Goal: Transaction & Acquisition: Purchase product/service

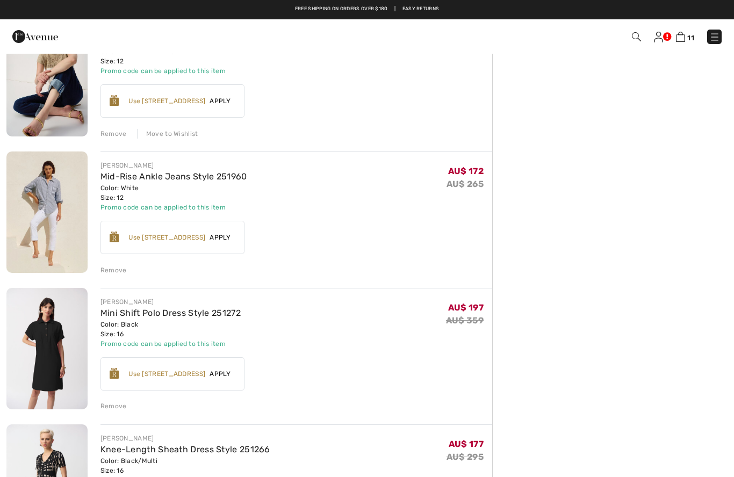
scroll to position [807, 0]
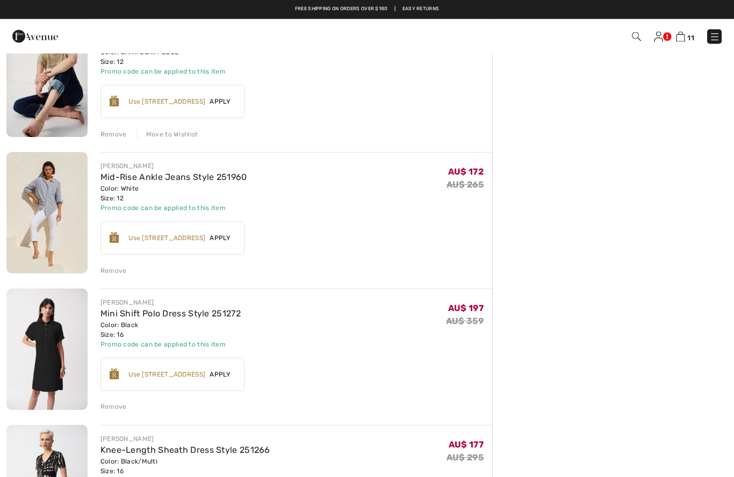
click at [713, 34] on img at bounding box center [714, 37] width 11 height 11
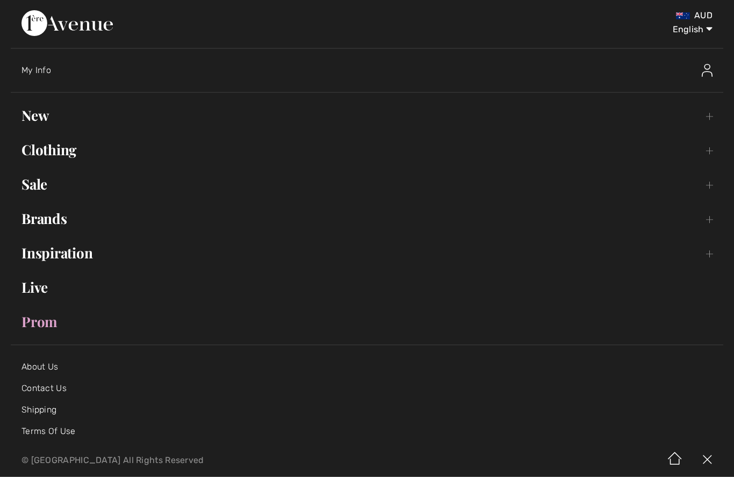
scroll to position [807, 0]
click at [35, 182] on link "Sale Toggle submenu" at bounding box center [367, 185] width 713 height 24
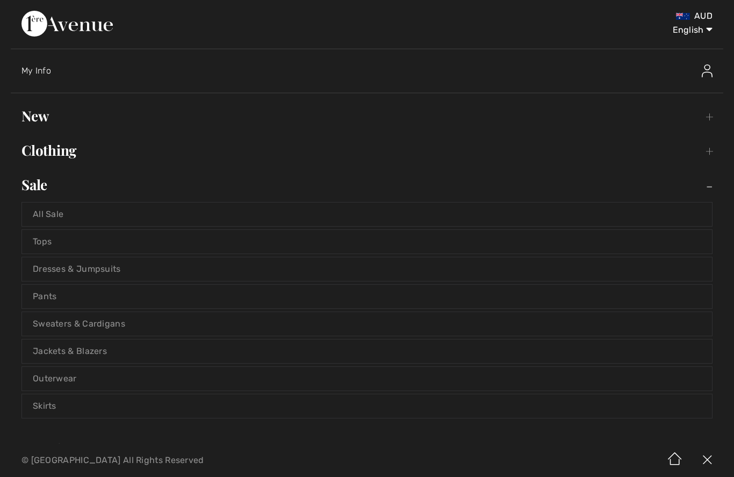
click at [44, 211] on link "All Sale" at bounding box center [367, 215] width 690 height 24
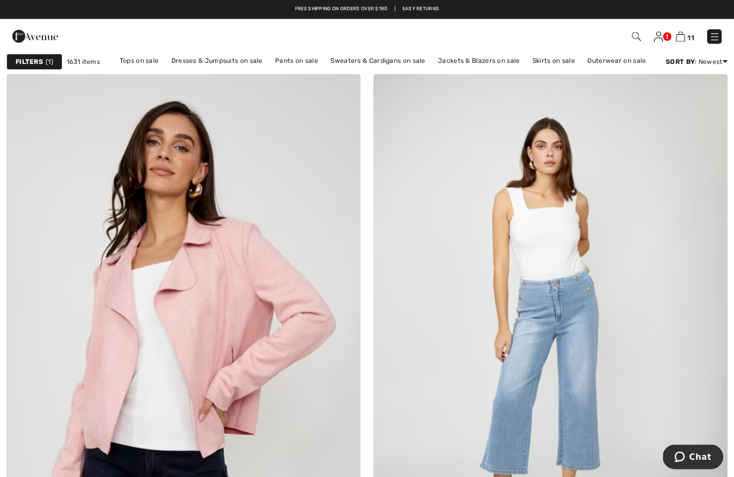
scroll to position [130, 0]
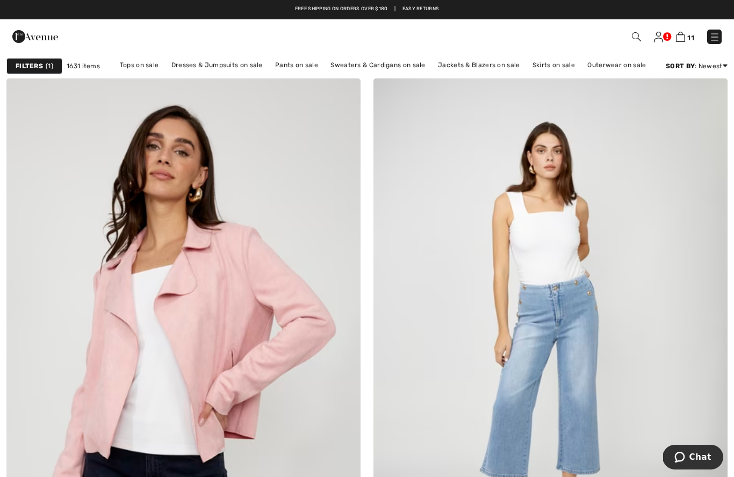
click at [680, 39] on img at bounding box center [680, 37] width 9 height 10
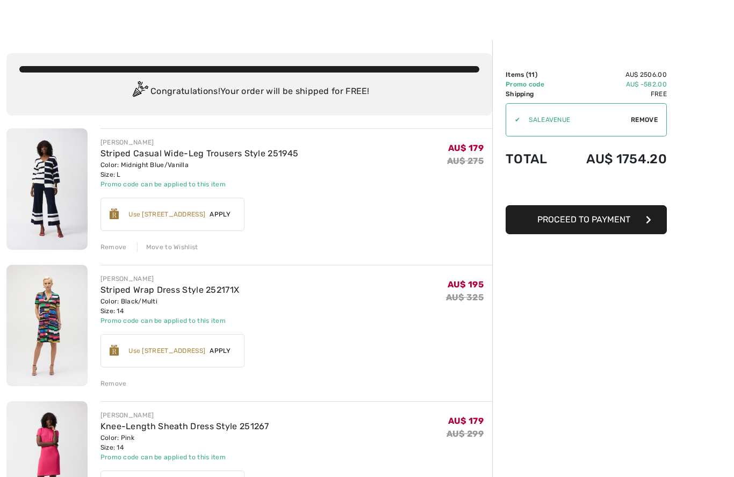
scroll to position [13, 0]
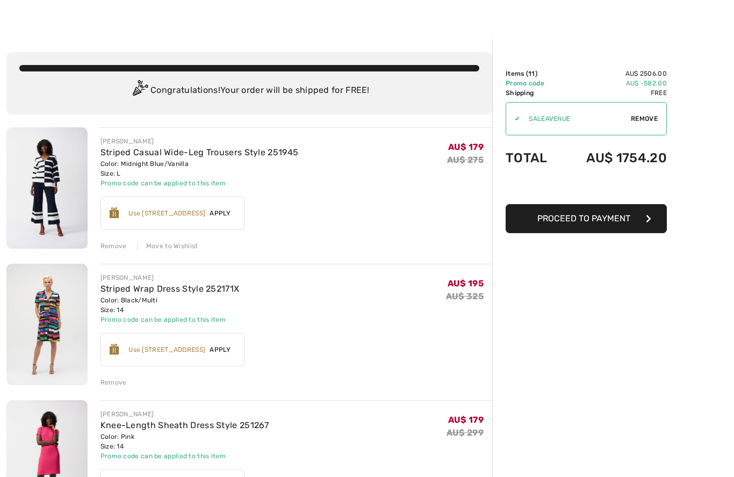
click at [45, 167] on img at bounding box center [46, 187] width 81 height 121
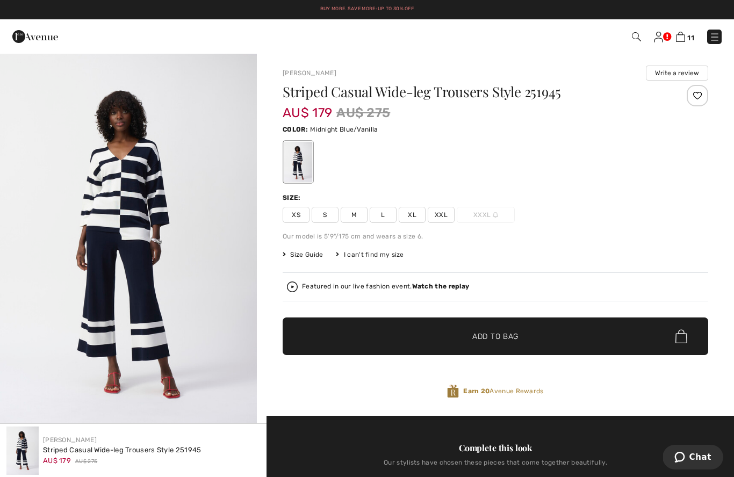
click at [252, 18] on div "Buy More. Save More: Up to 30% Off Free shipping on orders over $180 | Easy Ret…" at bounding box center [367, 9] width 734 height 19
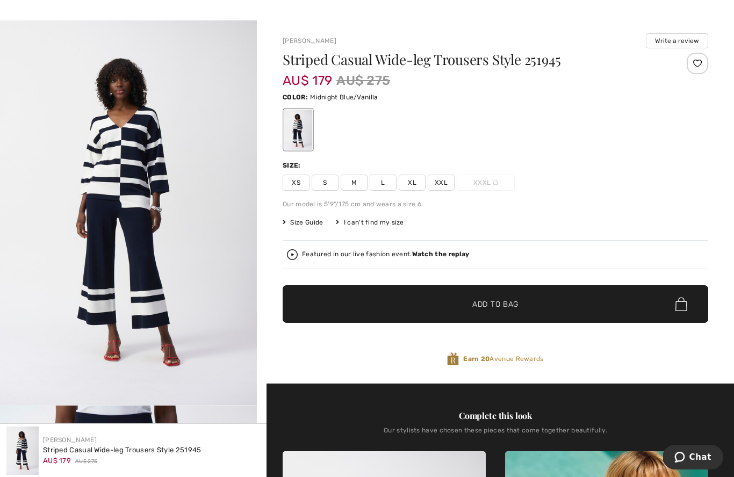
scroll to position [33, 0]
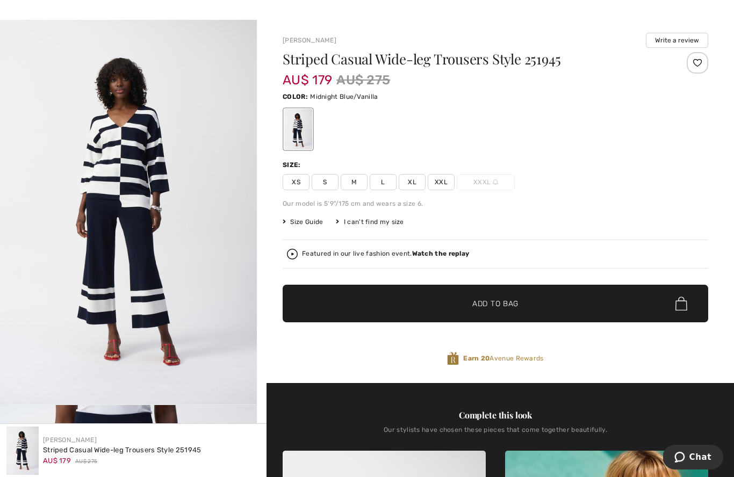
click at [309, 224] on span "Size Guide" at bounding box center [303, 222] width 40 height 10
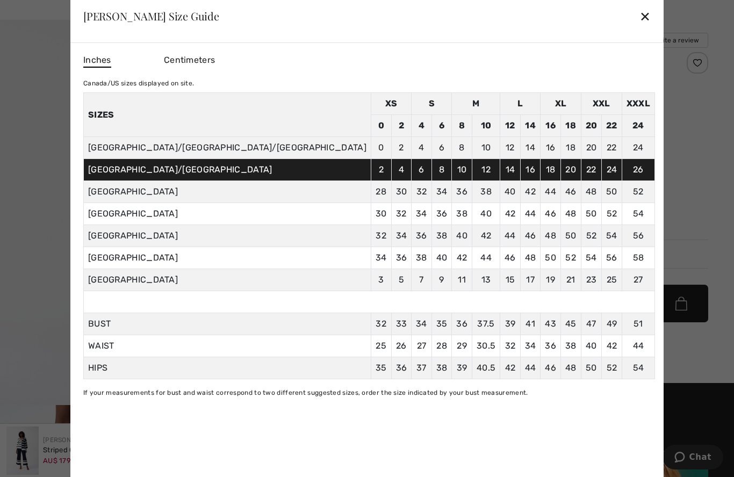
click at [604, 62] on div at bounding box center [367, 238] width 734 height 477
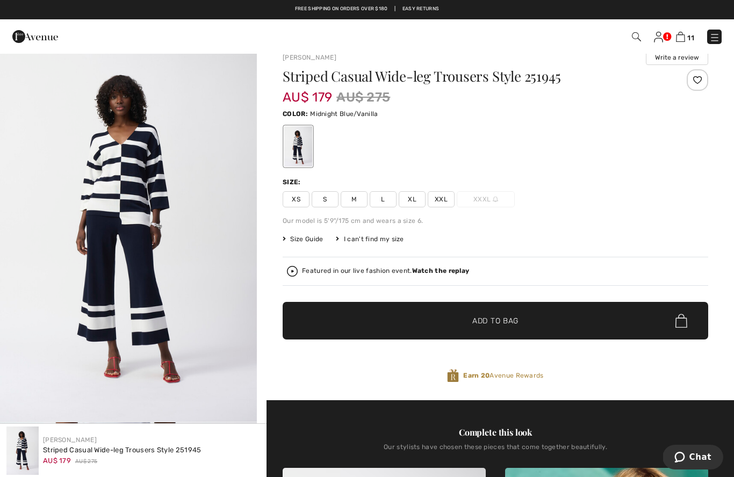
scroll to position [15, 0]
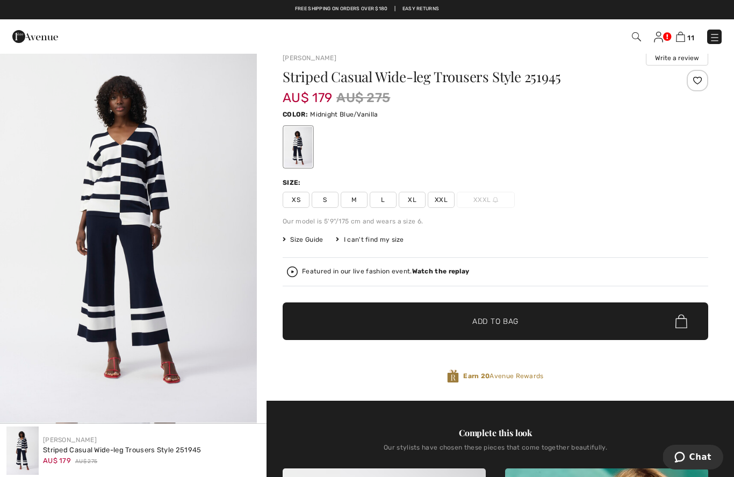
click at [682, 36] on img at bounding box center [680, 37] width 9 height 10
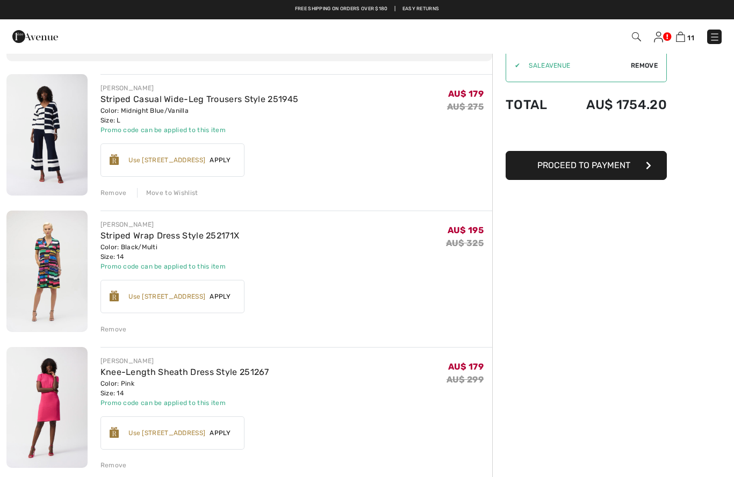
scroll to position [64, 0]
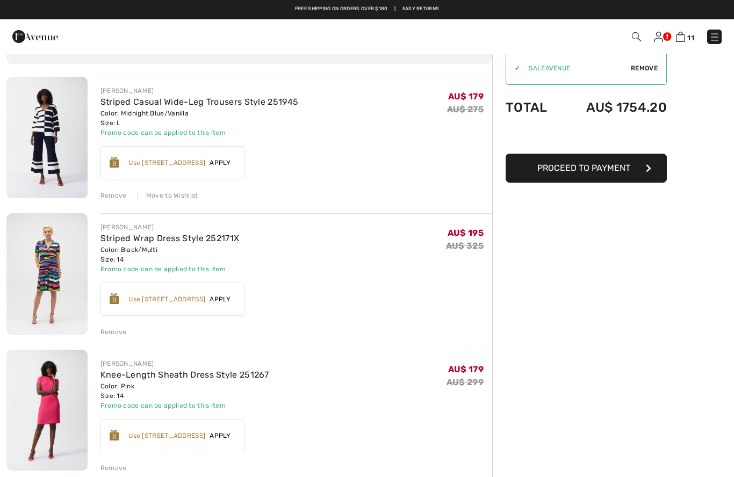
click at [54, 116] on img at bounding box center [46, 137] width 81 height 121
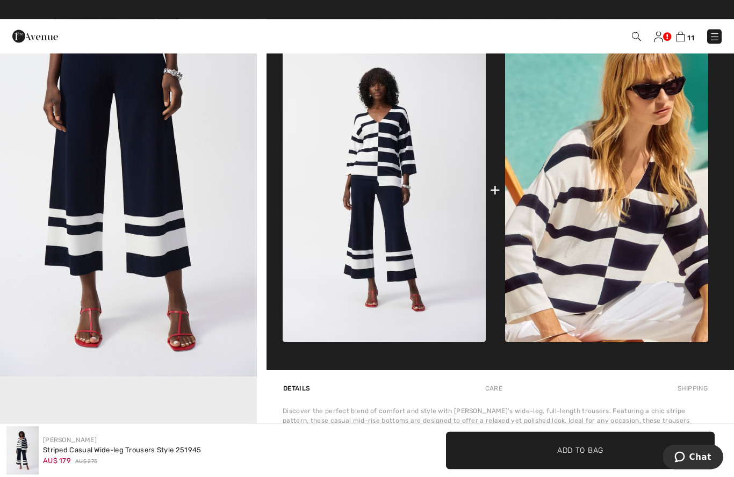
scroll to position [446, 0]
click at [379, 163] on img at bounding box center [384, 190] width 203 height 305
click at [708, 54] on div "Complete this look Our stylists have chosen these pieces that come together bea…" at bounding box center [496, 170] width 426 height 401
click at [648, 216] on img at bounding box center [606, 190] width 203 height 305
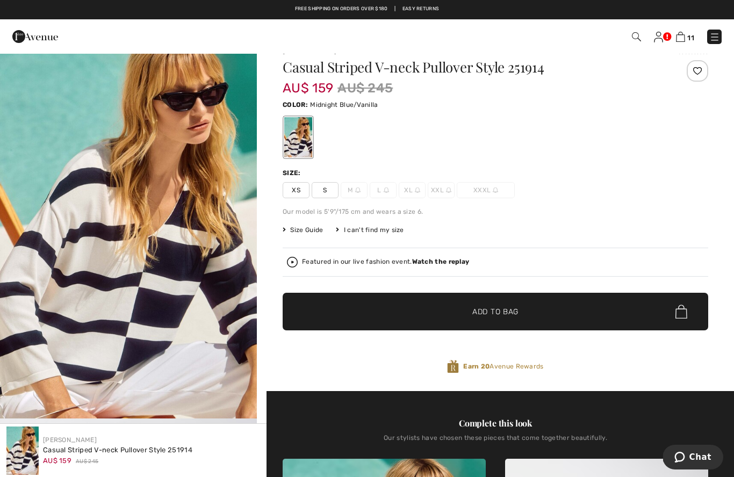
scroll to position [15, 0]
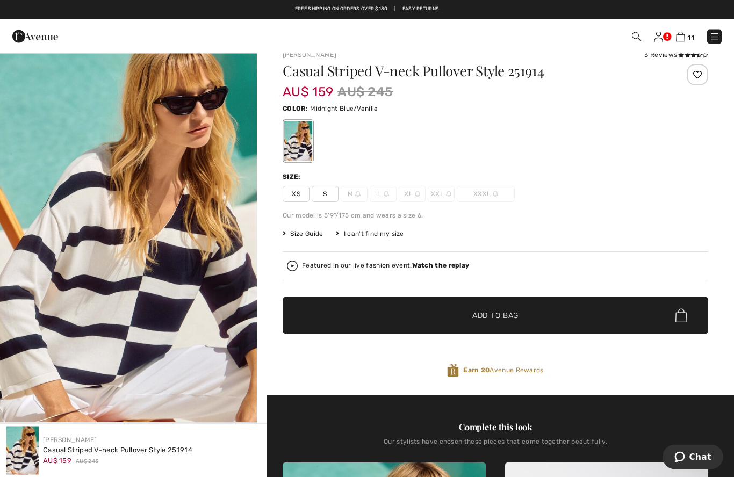
click at [681, 36] on img at bounding box center [680, 37] width 9 height 10
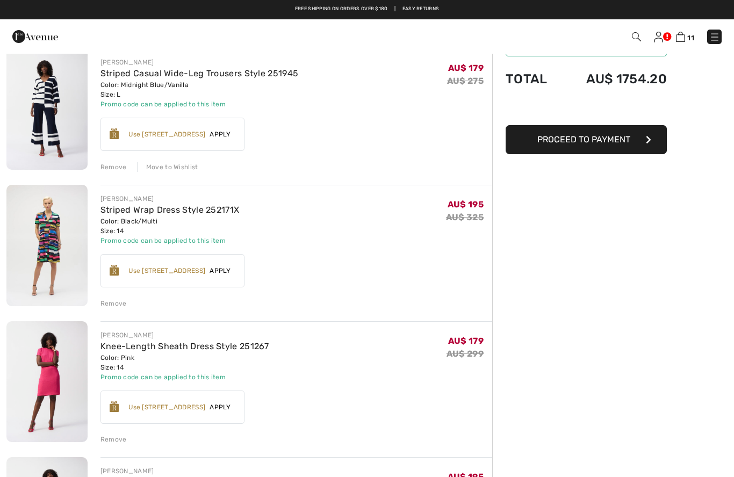
scroll to position [92, 0]
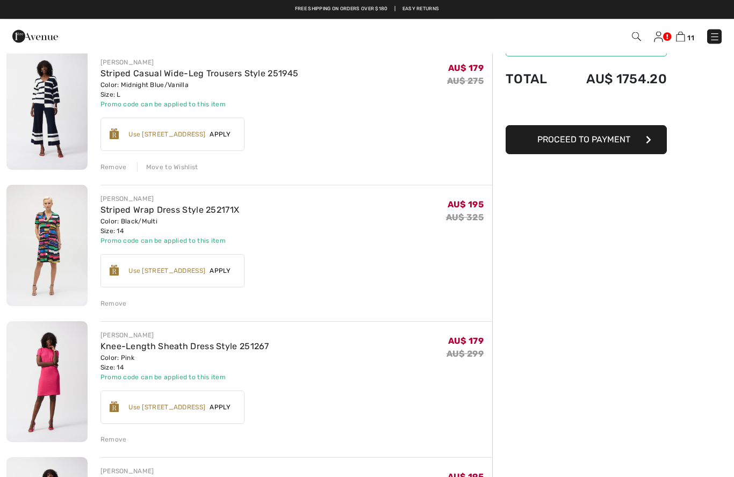
click at [173, 169] on div "Move to Wishlist" at bounding box center [167, 168] width 61 height 10
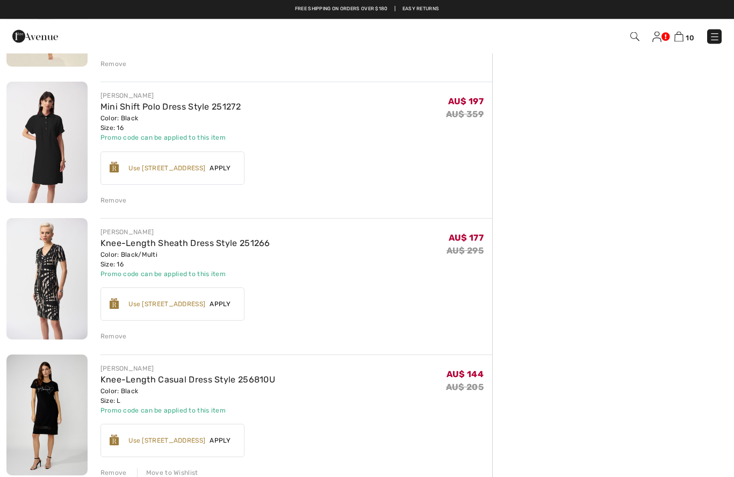
scroll to position [878, 0]
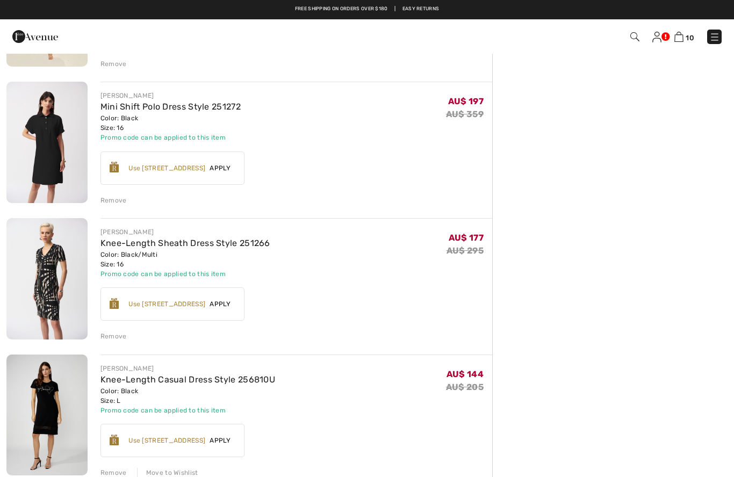
click at [142, 110] on link "Mini Shift Polo Dress Style 251272" at bounding box center [171, 107] width 140 height 10
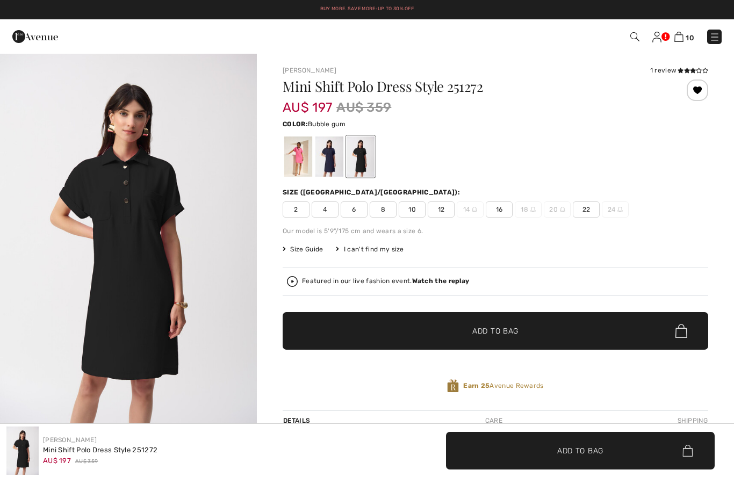
click at [291, 159] on div at bounding box center [298, 157] width 28 height 40
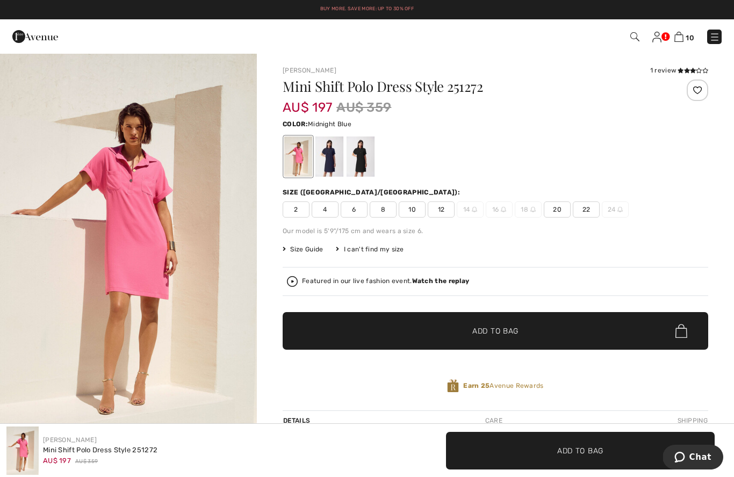
click at [334, 163] on div at bounding box center [329, 157] width 28 height 40
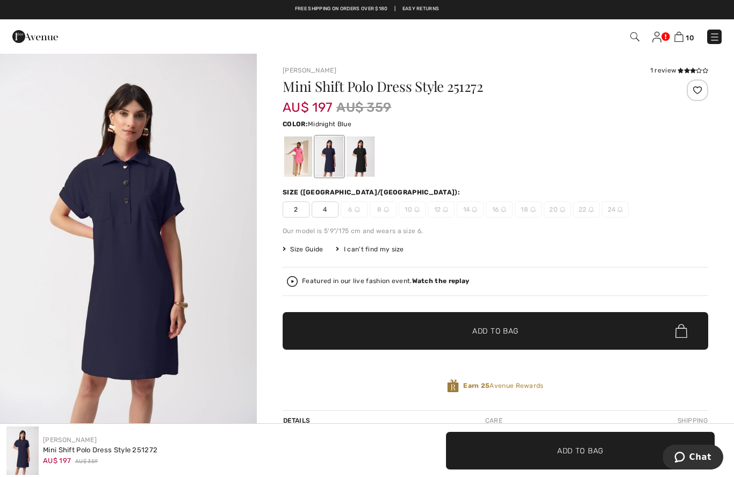
click at [365, 160] on div at bounding box center [361, 157] width 28 height 40
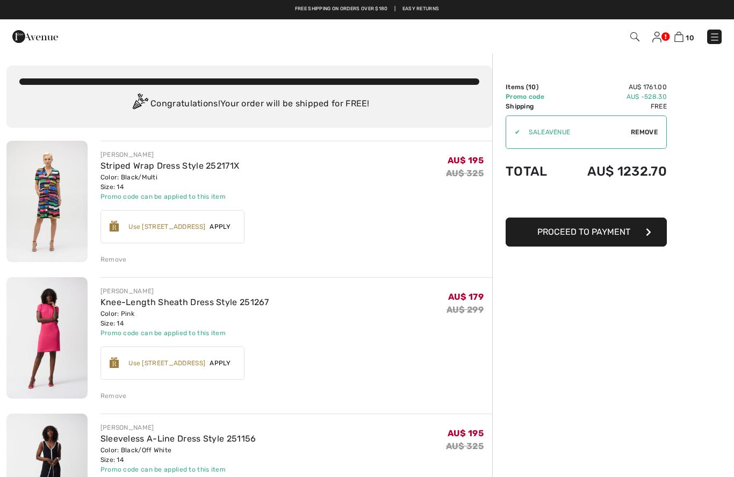
checkbox input "true"
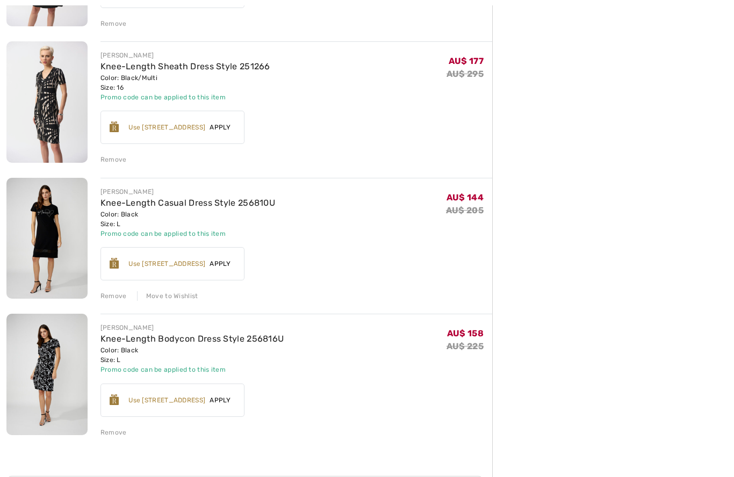
scroll to position [1055, 0]
click at [134, 203] on link "Knee-Length Casual Dress Style 256810U" at bounding box center [188, 202] width 175 height 10
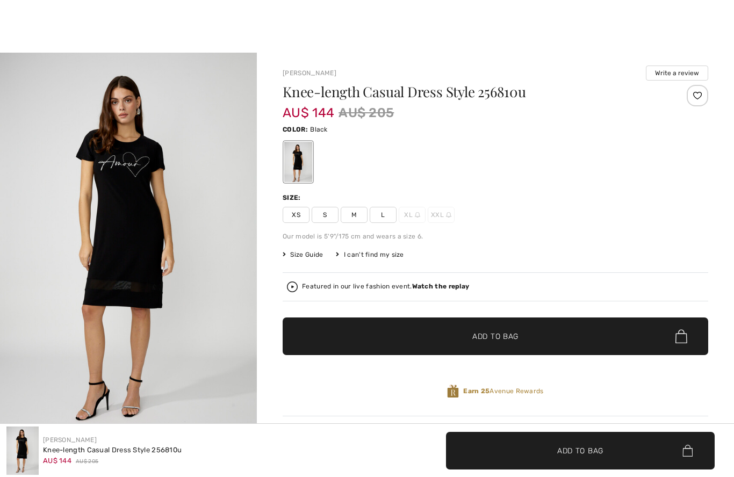
checkbox input "true"
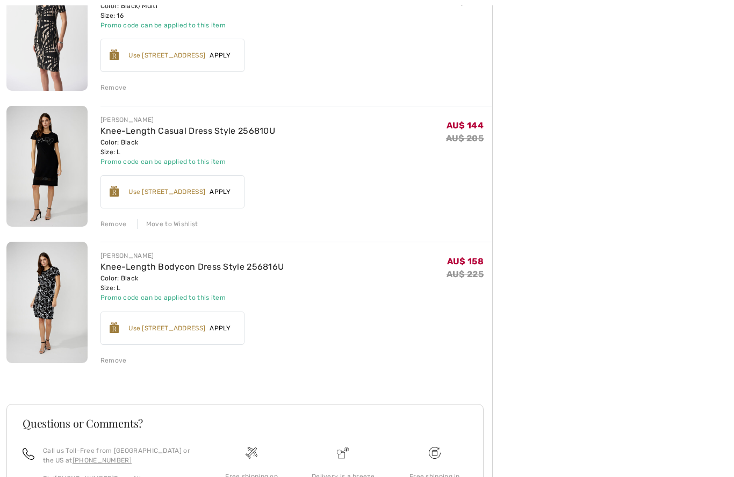
scroll to position [1128, 0]
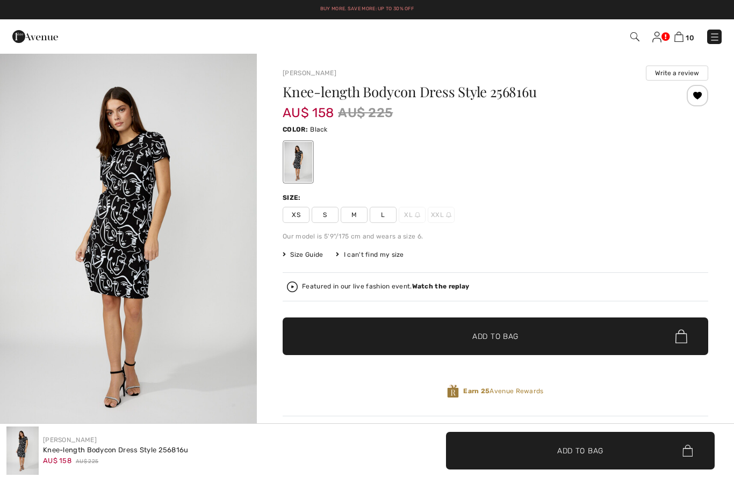
checkbox input "true"
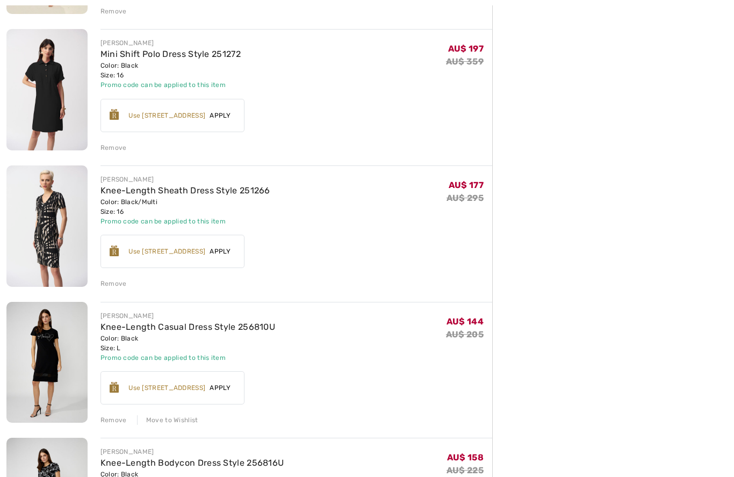
scroll to position [923, 0]
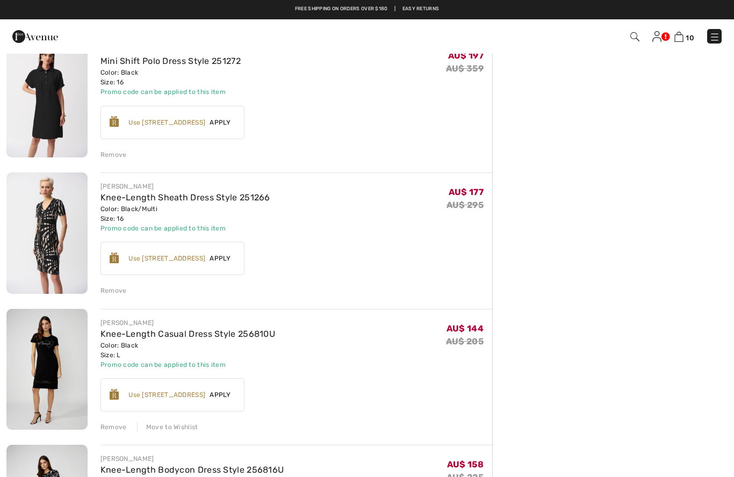
click at [138, 197] on link "Knee-Length Sheath Dress Style 251266" at bounding box center [186, 197] width 170 height 10
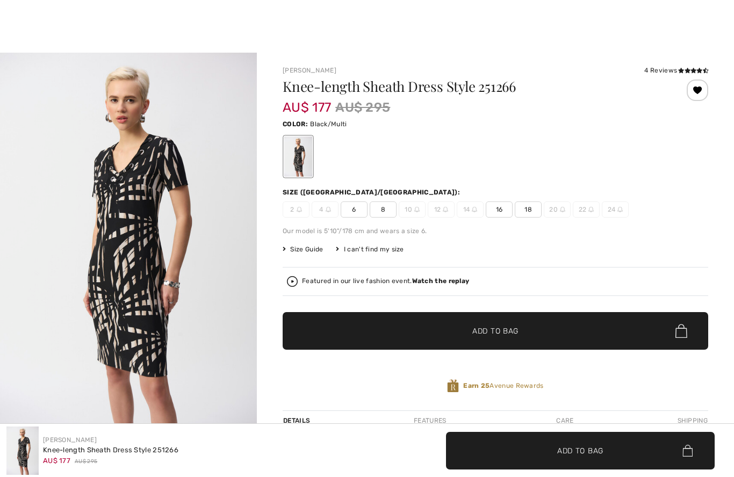
checkbox input "true"
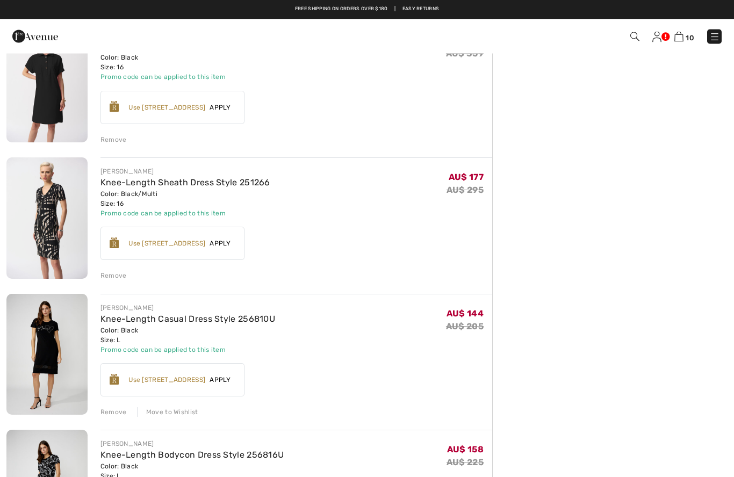
scroll to position [934, 0]
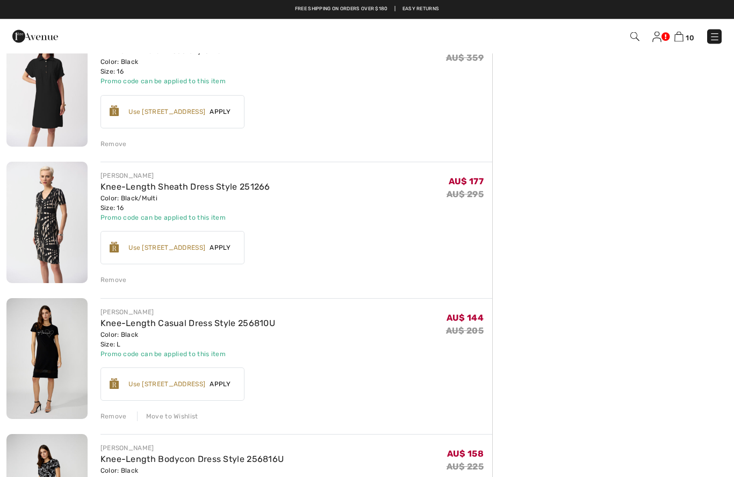
click at [116, 277] on div "Remove" at bounding box center [114, 281] width 26 height 10
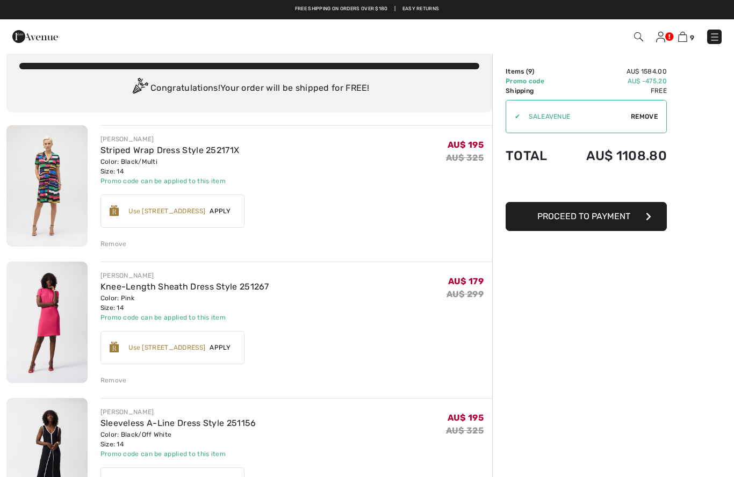
scroll to position [0, 0]
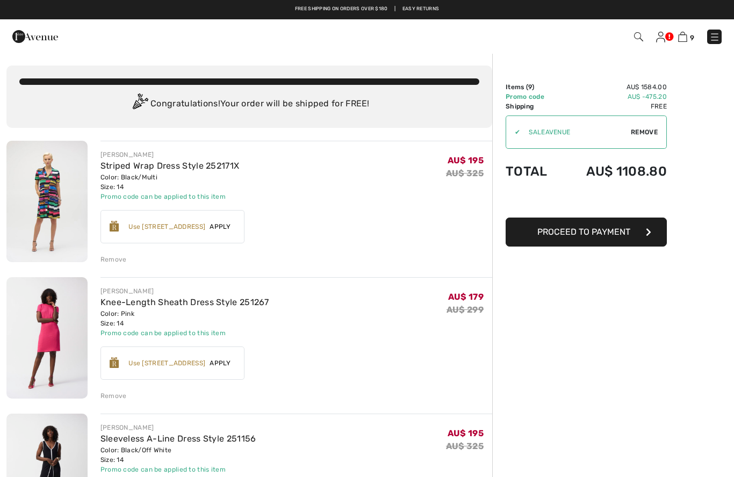
click at [659, 38] on img at bounding box center [660, 37] width 9 height 11
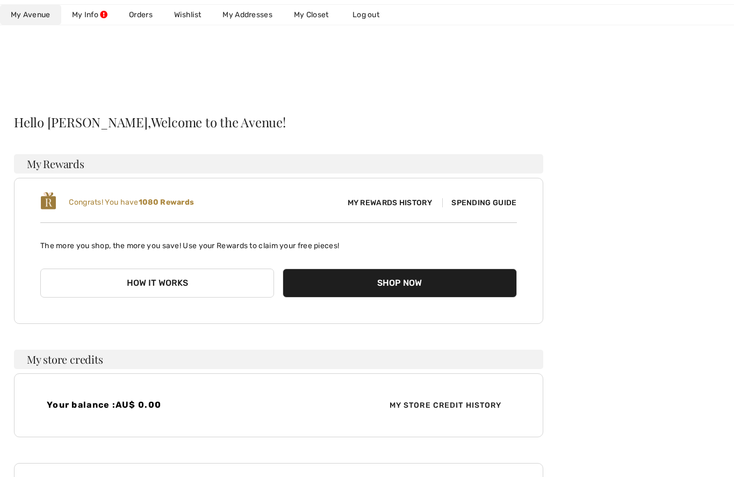
scroll to position [4, 0]
click at [191, 11] on link "Wishlist" at bounding box center [187, 15] width 48 height 20
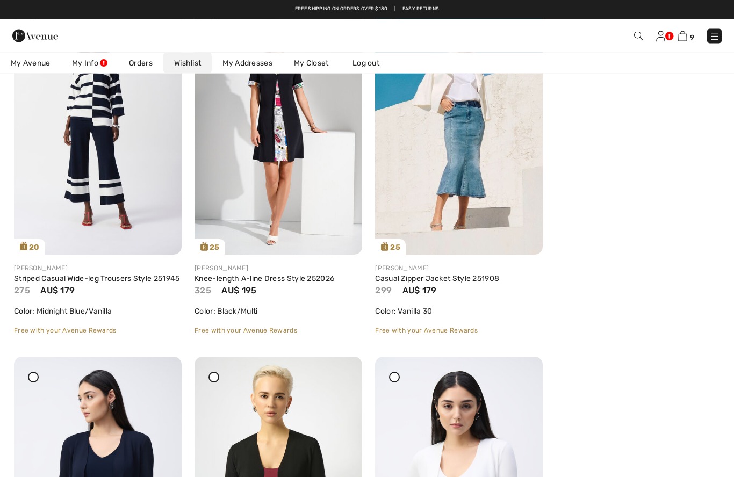
scroll to position [213, 0]
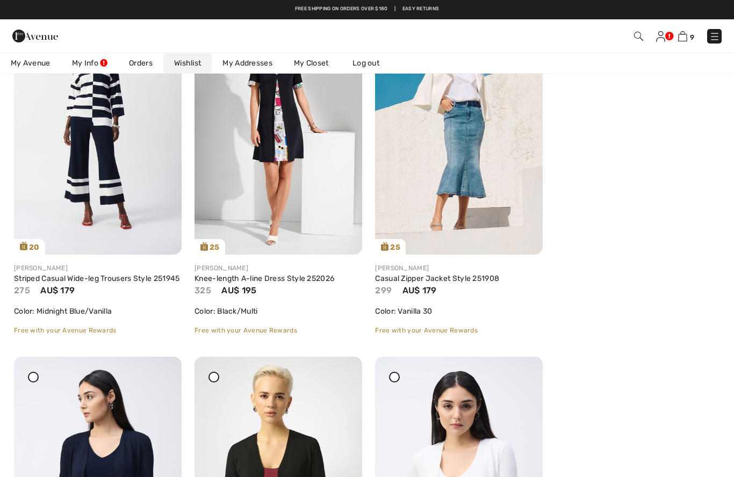
click at [453, 281] on link "Casual Zipper Jacket Style 251908" at bounding box center [437, 278] width 124 height 9
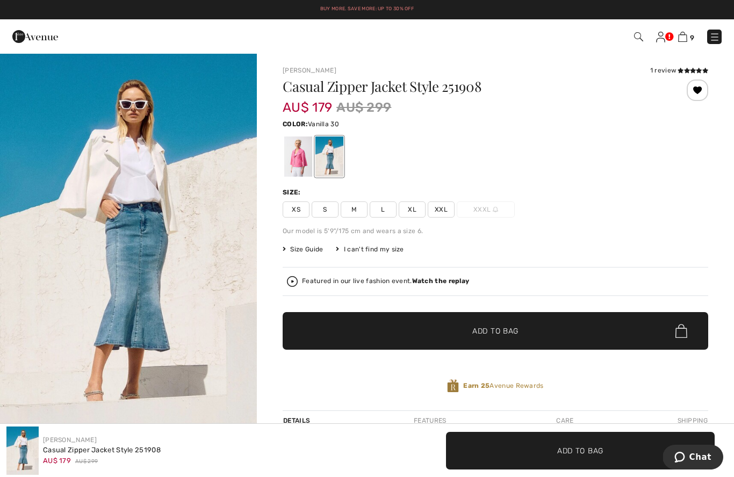
click at [129, 217] on img "1 / 8" at bounding box center [128, 245] width 257 height 385
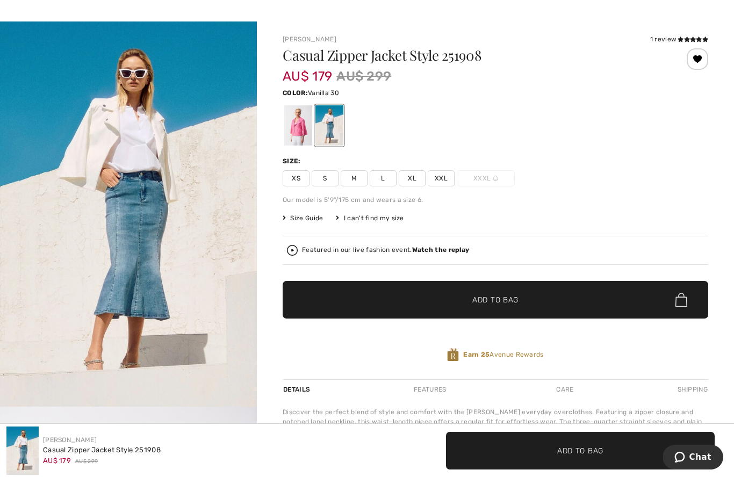
click at [304, 222] on span "Size Guide" at bounding box center [303, 218] width 40 height 10
click at [305, 213] on span "Size Guide" at bounding box center [303, 218] width 40 height 10
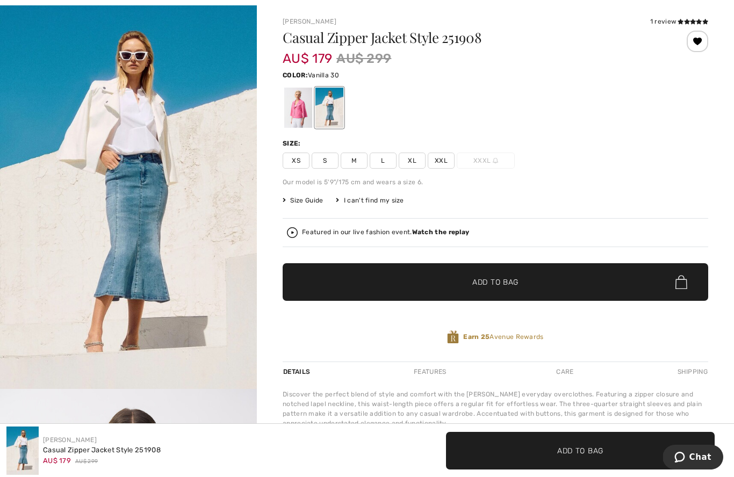
scroll to position [60, 0]
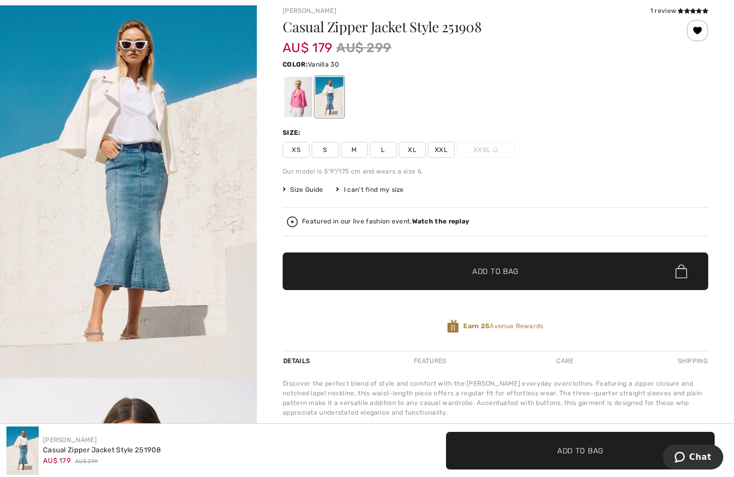
click at [449, 225] on strong "Watch the replay" at bounding box center [441, 222] width 58 height 8
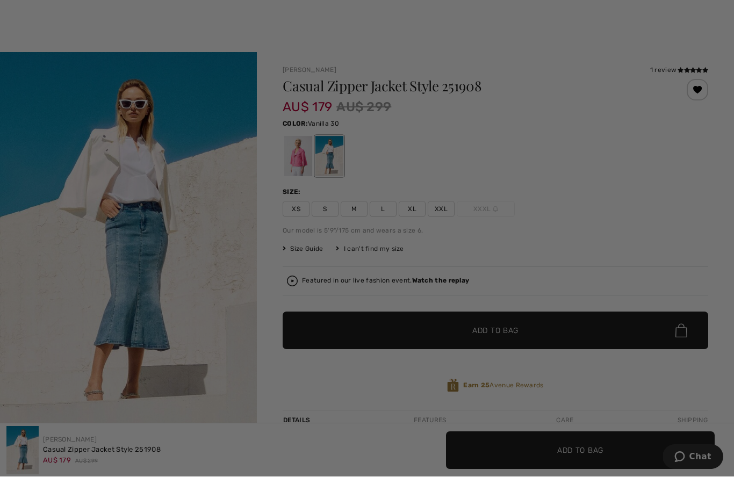
scroll to position [0, 0]
checkbox input "true"
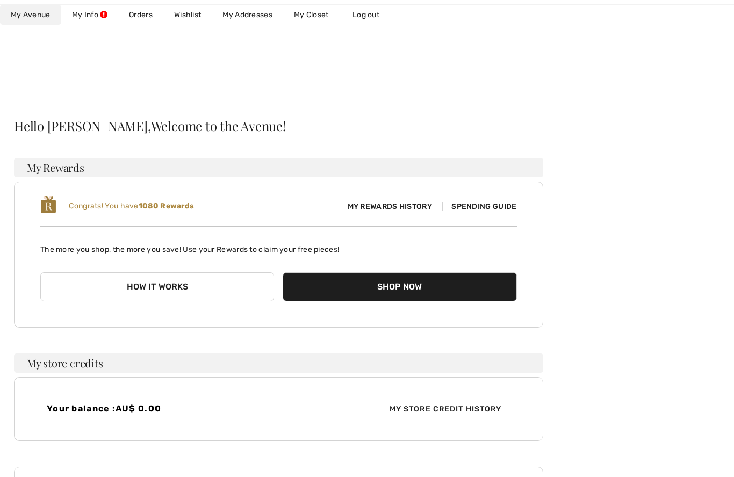
click at [188, 12] on link "Wishlist" at bounding box center [187, 15] width 48 height 20
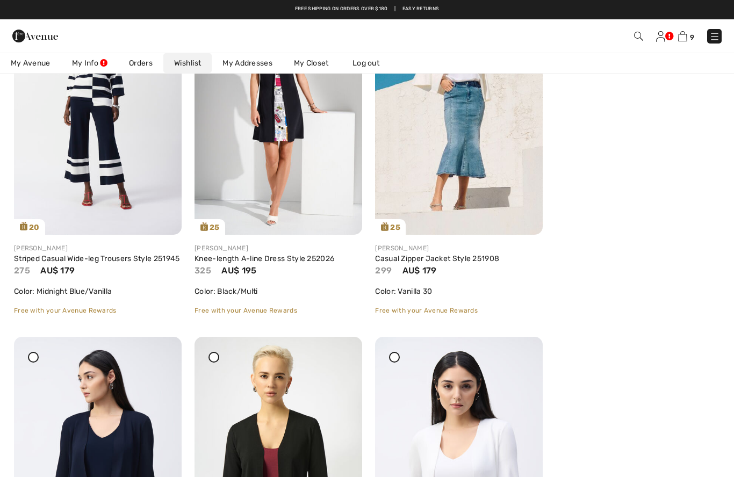
scroll to position [204, 0]
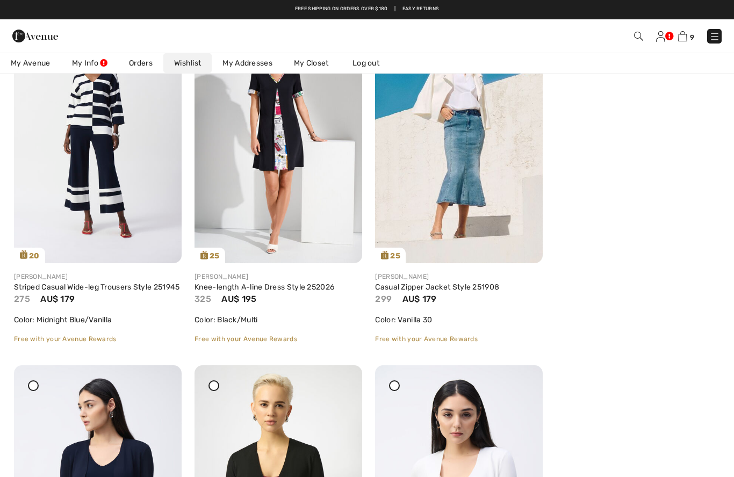
click at [468, 101] on img at bounding box center [459, 138] width 168 height 252
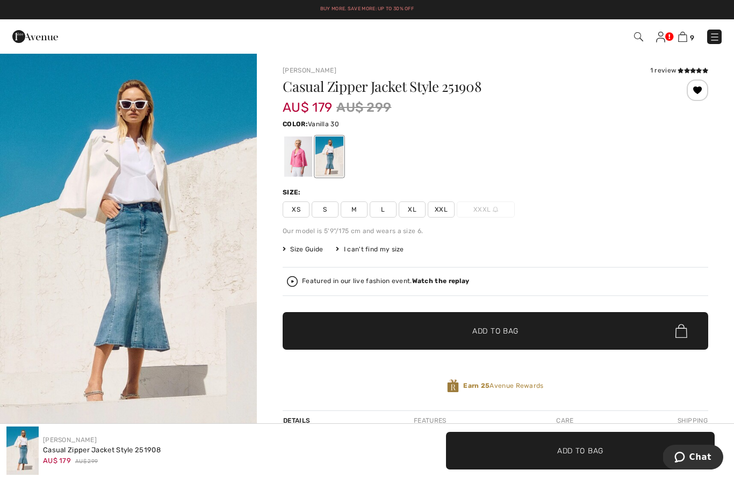
click at [444, 284] on strong "Watch the replay" at bounding box center [441, 281] width 58 height 8
click at [22, 317] on div "Close live curation" at bounding box center [22, 310] width 26 height 26
click at [643, 37] on img at bounding box center [638, 36] width 9 height 9
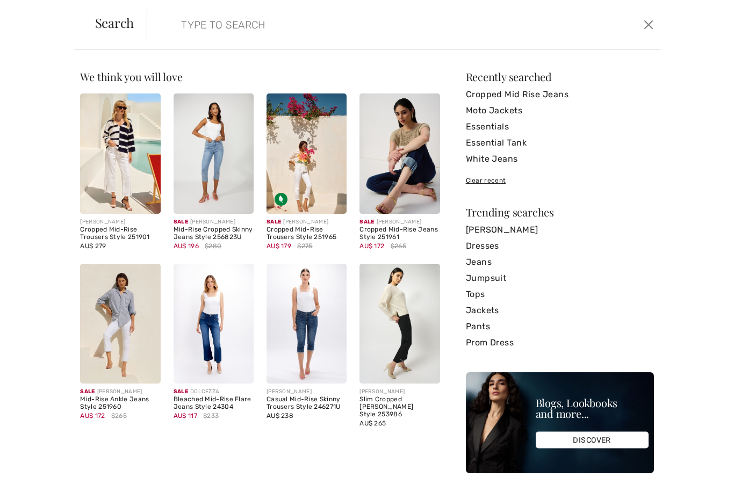
click at [257, 30] on input "search" at bounding box center [348, 25] width 350 height 32
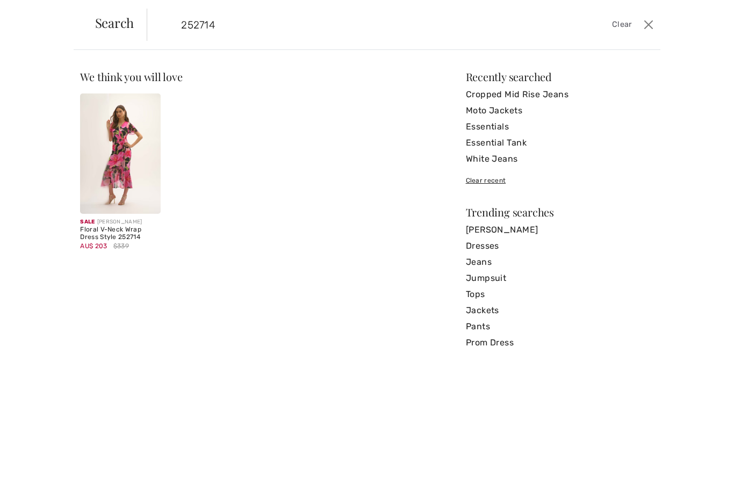
type input "252714"
click at [120, 147] on img at bounding box center [120, 154] width 80 height 120
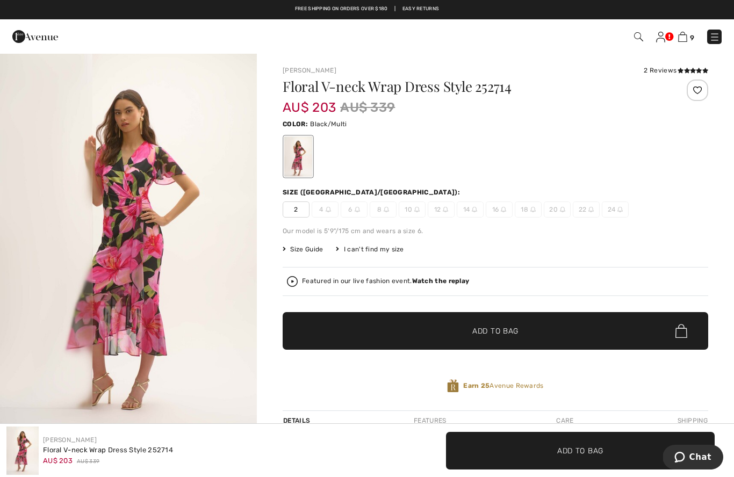
click at [683, 36] on img at bounding box center [682, 37] width 9 height 10
click at [659, 41] on img at bounding box center [660, 37] width 9 height 11
click at [662, 38] on img at bounding box center [660, 37] width 9 height 11
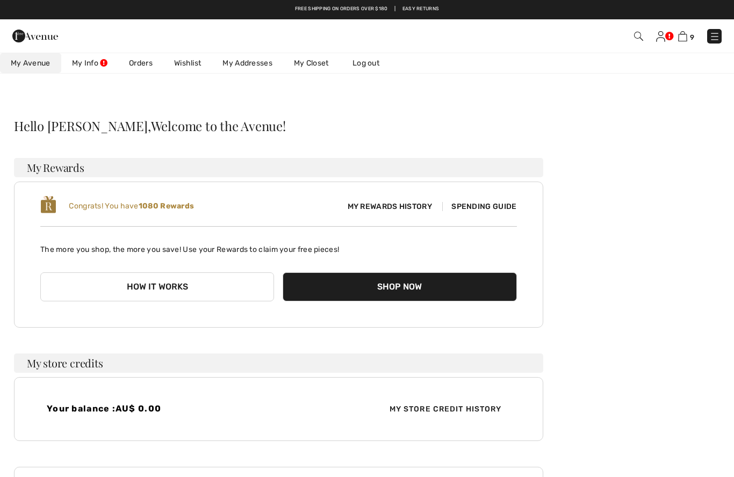
click at [191, 67] on link "Wishlist" at bounding box center [187, 63] width 48 height 20
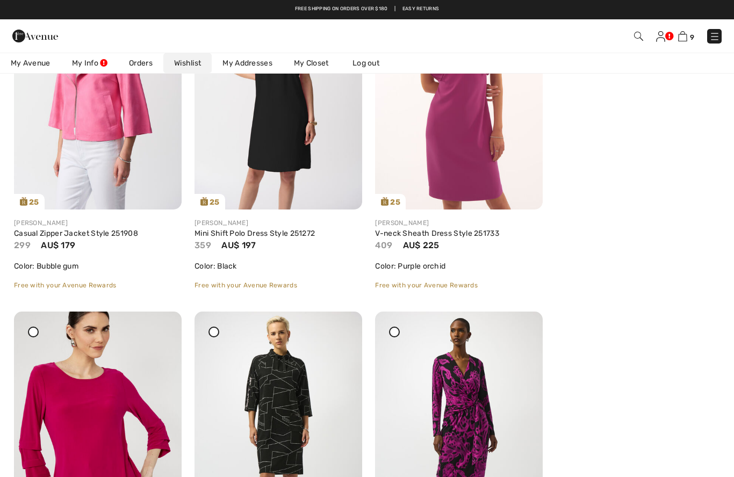
scroll to position [2374, 0]
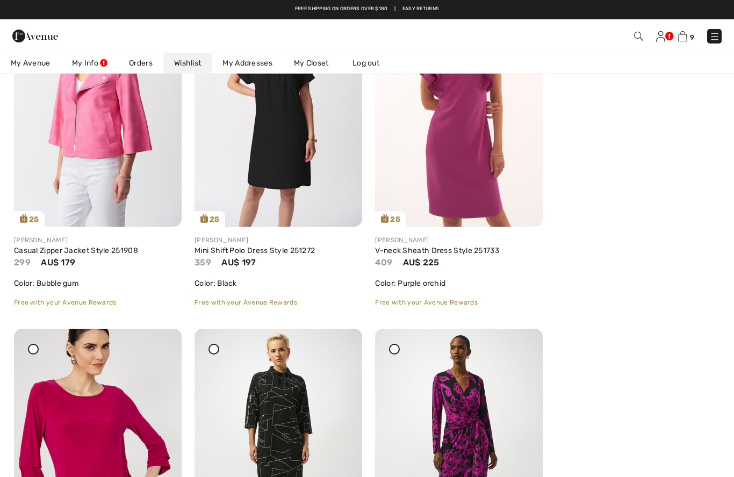
click at [92, 124] on img at bounding box center [98, 102] width 168 height 252
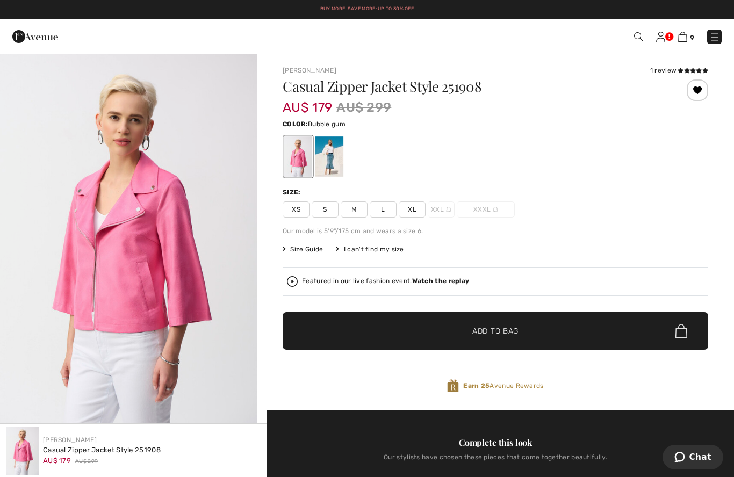
click at [371, 210] on span "L" at bounding box center [383, 210] width 27 height 16
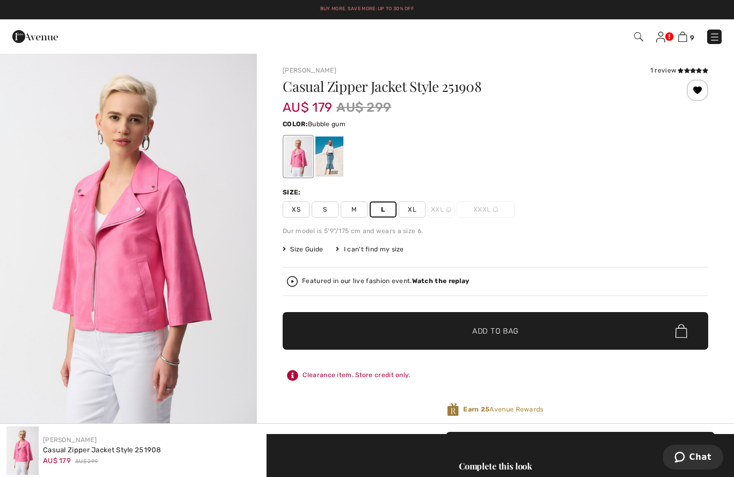
click at [436, 326] on span "✔ Added to Bag Add to Bag" at bounding box center [496, 331] width 426 height 38
click at [252, 18] on div "Buy More. Save More: Up to 30% Off Free shipping on orders over $180 | Easy Ret…" at bounding box center [367, 9] width 734 height 19
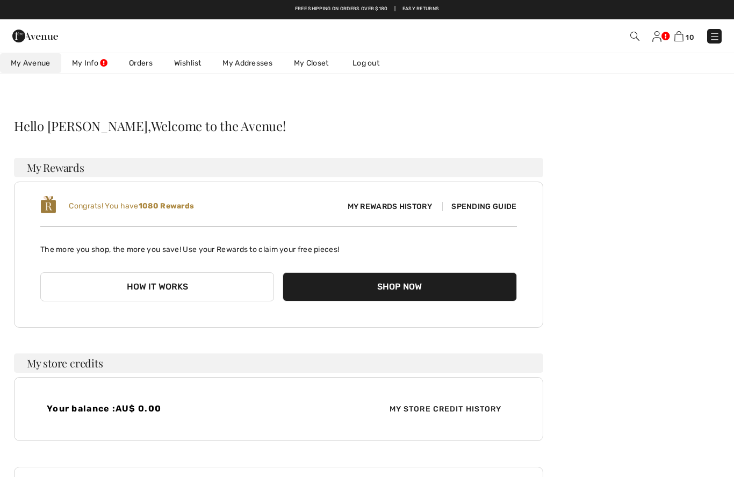
click at [192, 64] on link "Wishlist" at bounding box center [187, 63] width 48 height 20
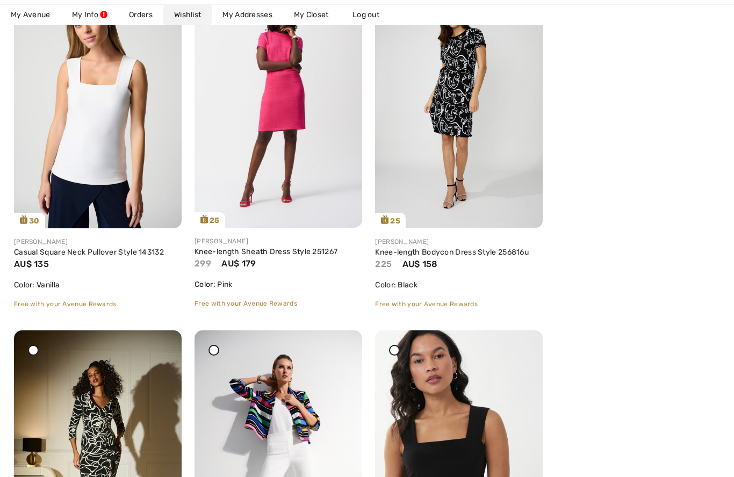
scroll to position [3083, 0]
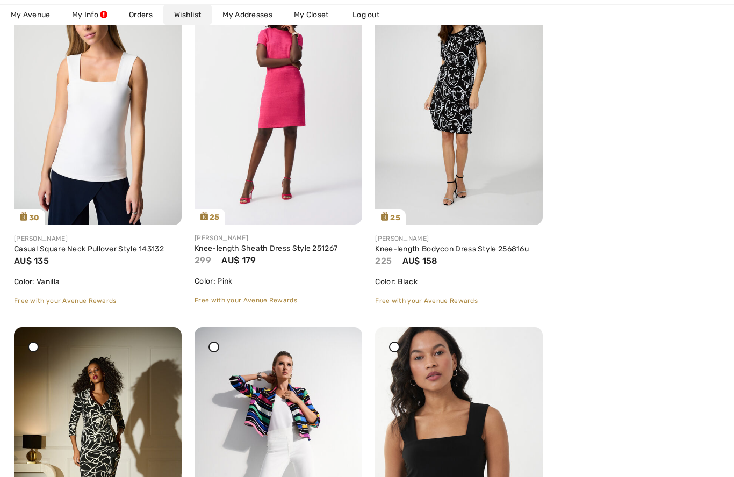
click at [278, 253] on link "Knee-length Sheath Dress Style 251267" at bounding box center [266, 248] width 143 height 9
click at [285, 253] on link "Knee-length Sheath Dress Style 251267" at bounding box center [266, 248] width 143 height 9
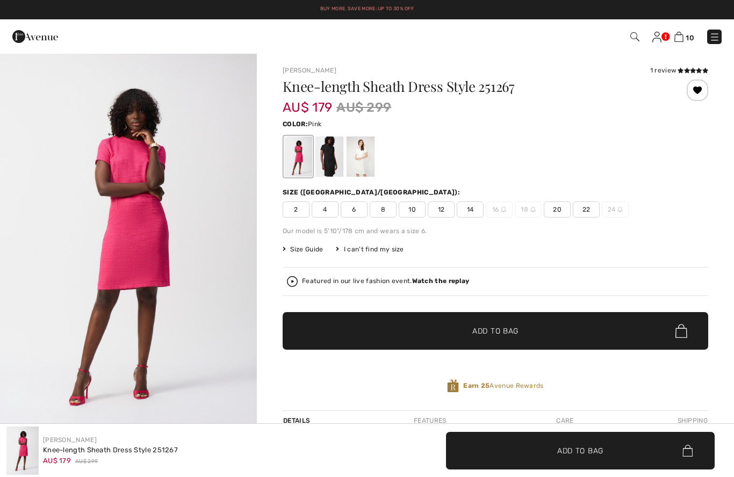
checkbox input "true"
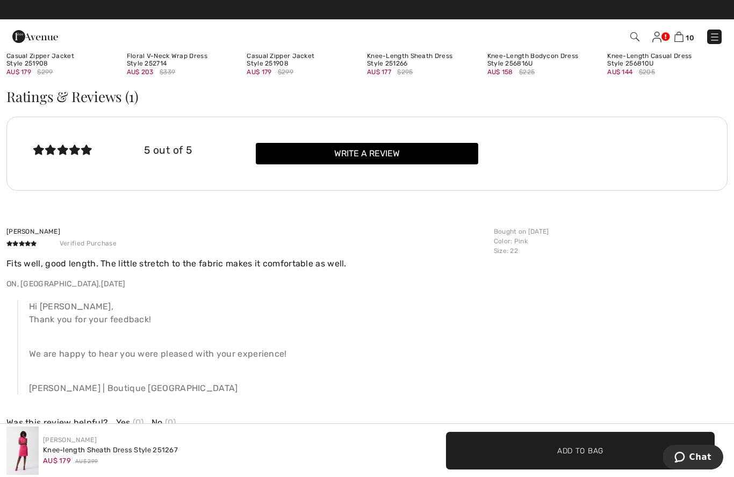
scroll to position [1286, 0]
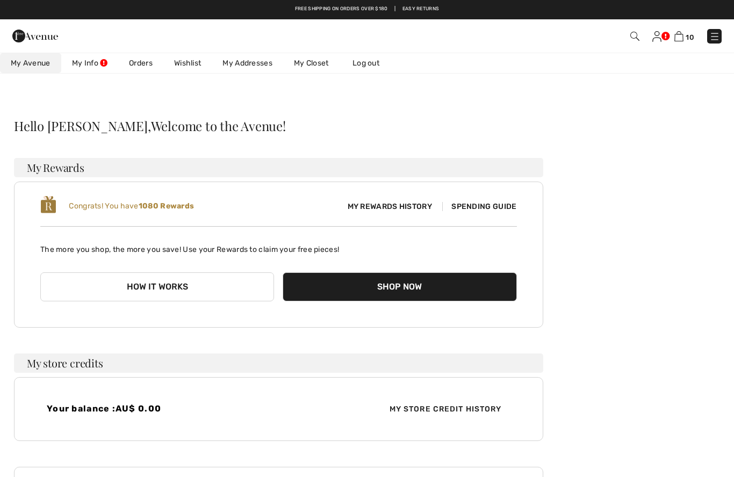
click at [186, 61] on link "Wishlist" at bounding box center [187, 63] width 48 height 20
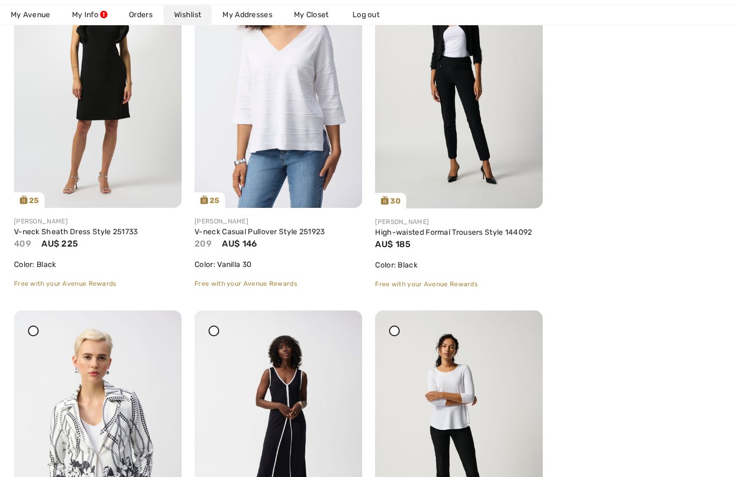
scroll to position [3819, 0]
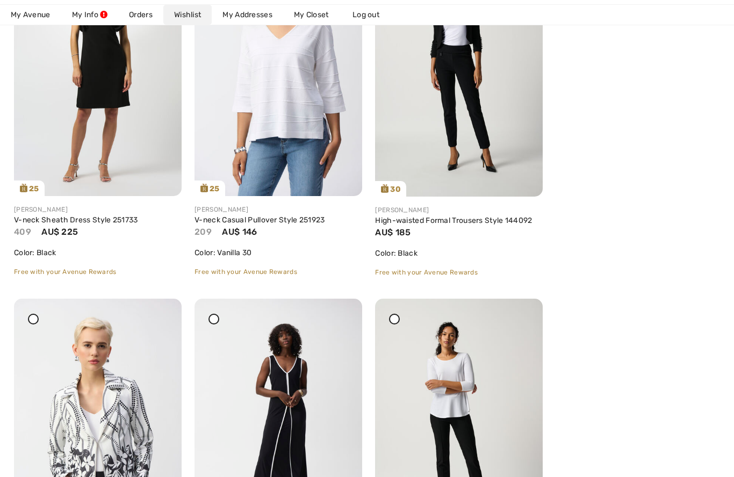
click at [279, 94] on img at bounding box center [279, 71] width 168 height 252
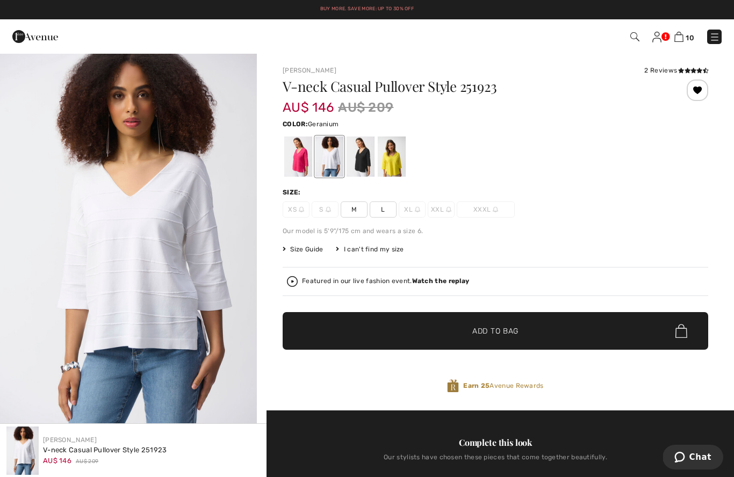
click at [293, 150] on div at bounding box center [298, 157] width 28 height 40
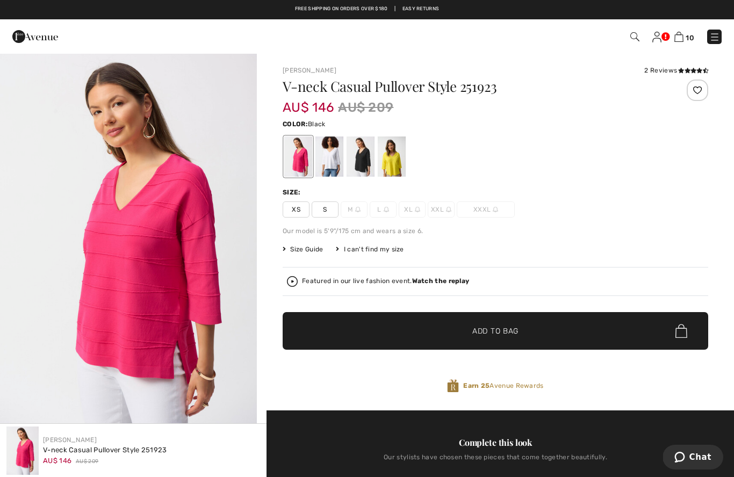
click at [347, 161] on div at bounding box center [361, 157] width 28 height 40
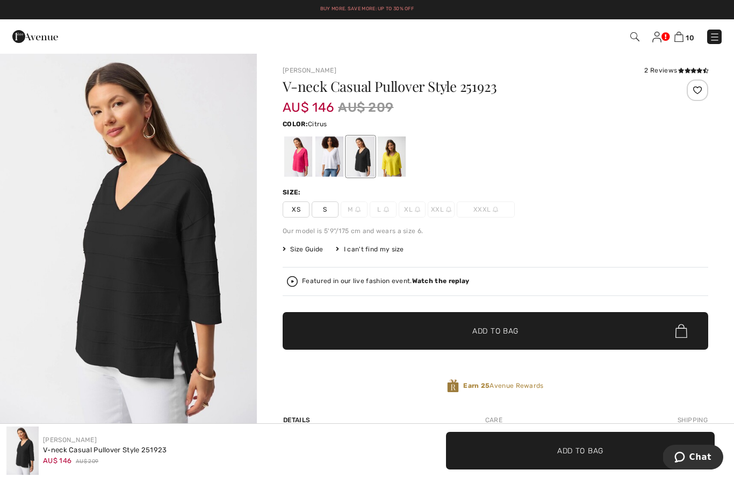
click at [390, 159] on div at bounding box center [392, 157] width 28 height 40
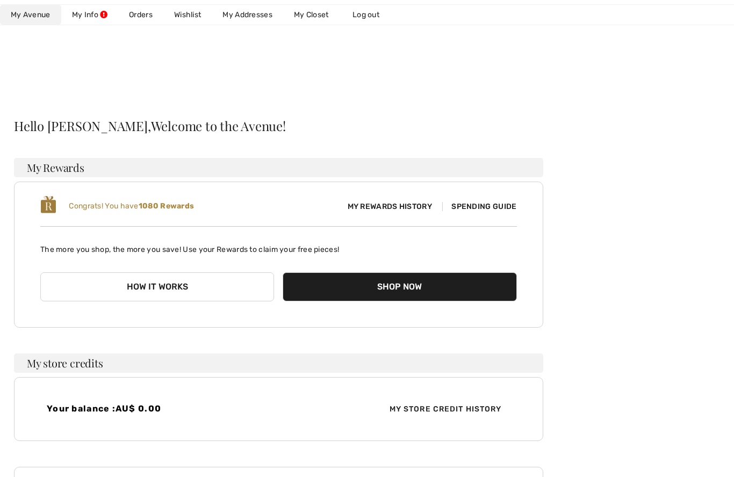
scroll to position [168, 0]
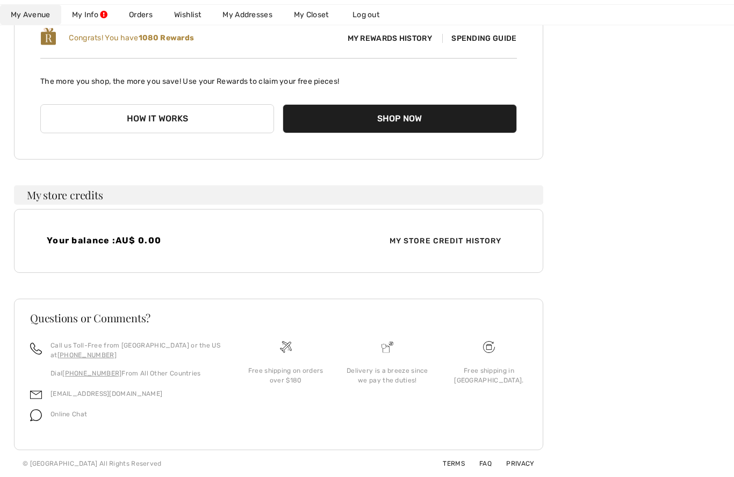
click at [190, 16] on link "Wishlist" at bounding box center [187, 15] width 48 height 20
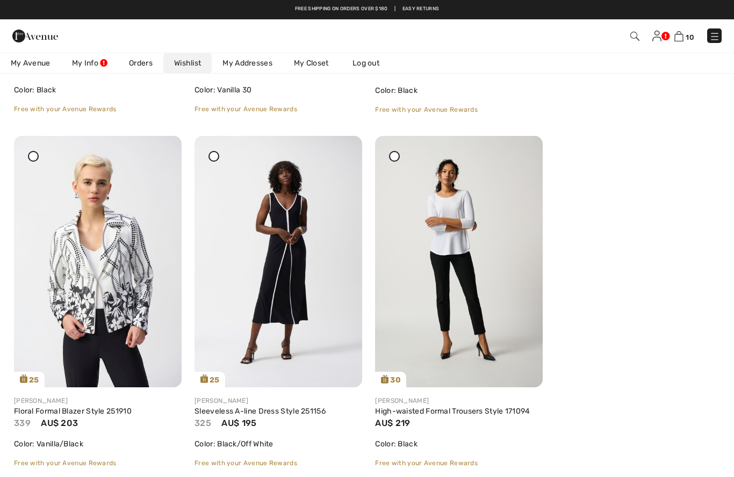
scroll to position [3981, 0]
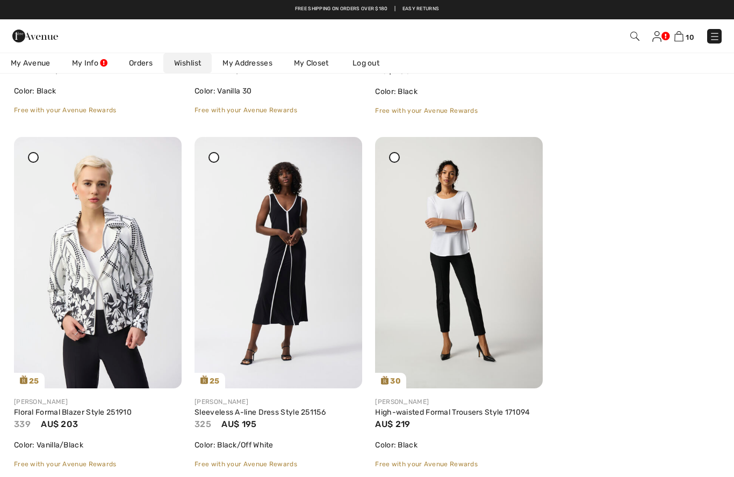
click at [681, 37] on img at bounding box center [679, 36] width 9 height 10
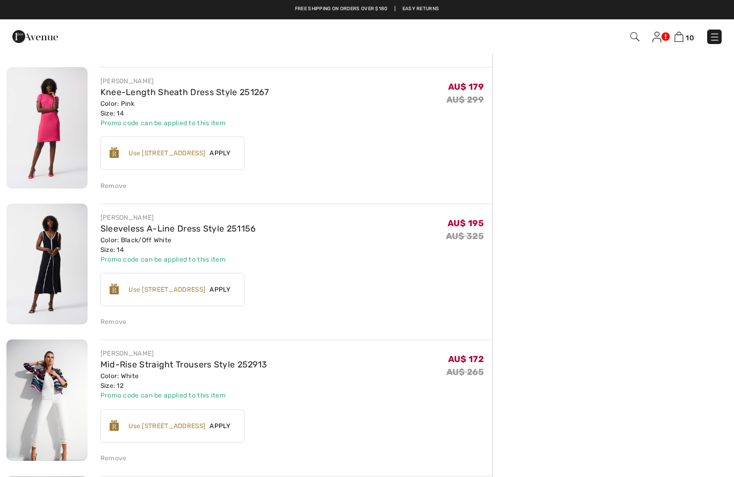
scroll to position [209, 0]
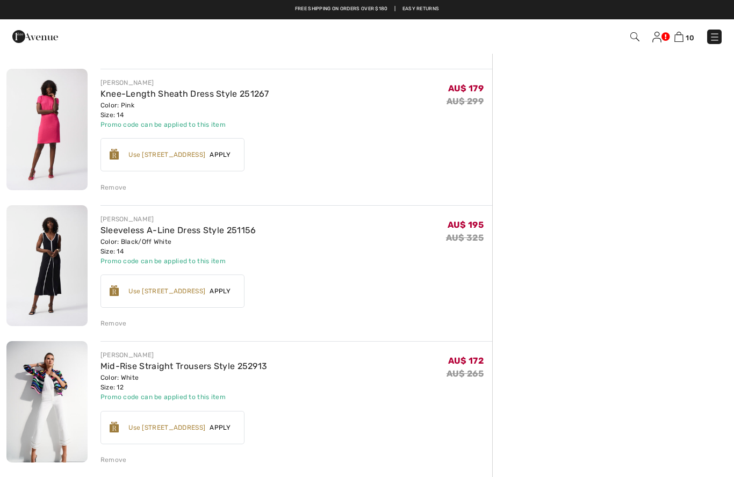
click at [119, 183] on div "Remove" at bounding box center [114, 188] width 26 height 10
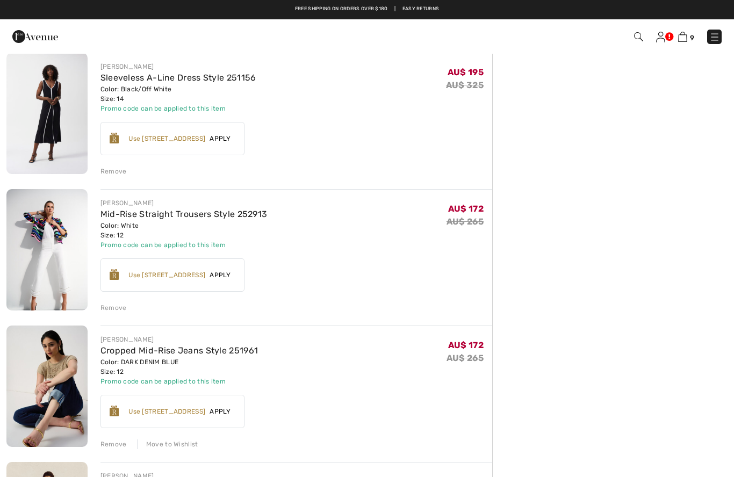
scroll to position [224, 0]
